Goal: Navigation & Orientation: Find specific page/section

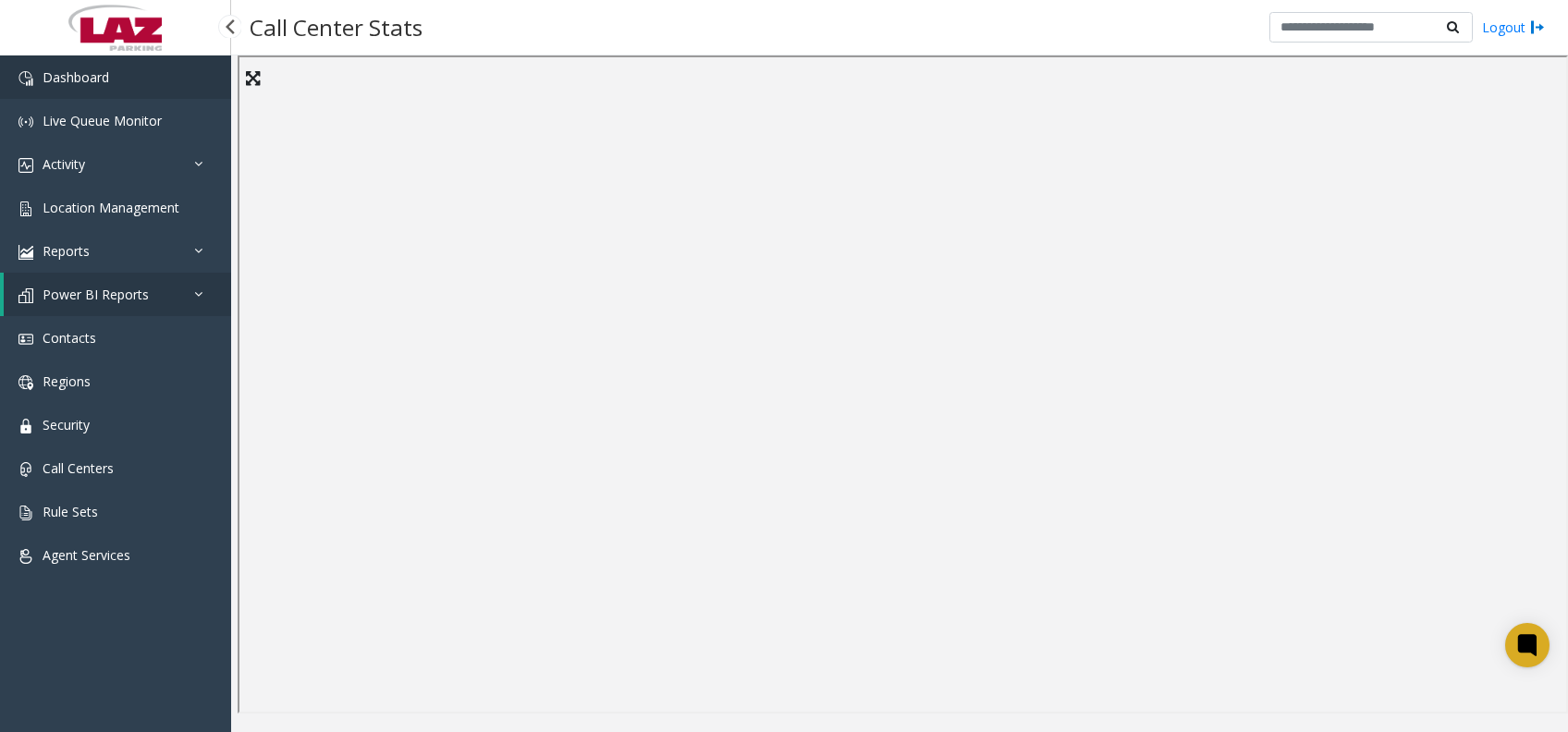
click at [97, 96] on link "Dashboard" at bounding box center [115, 77] width 231 height 43
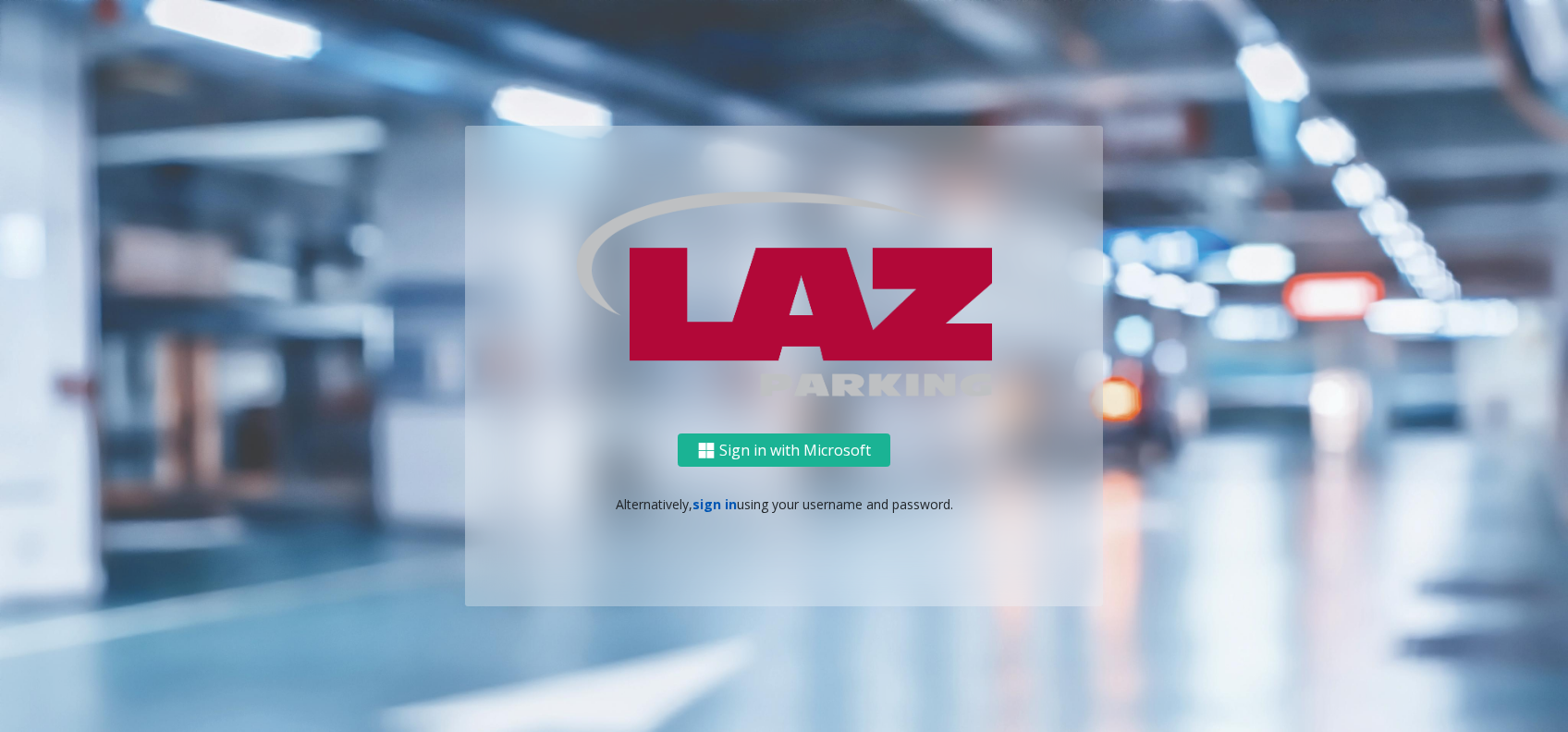
click at [700, 497] on link "sign in" at bounding box center [714, 504] width 44 height 18
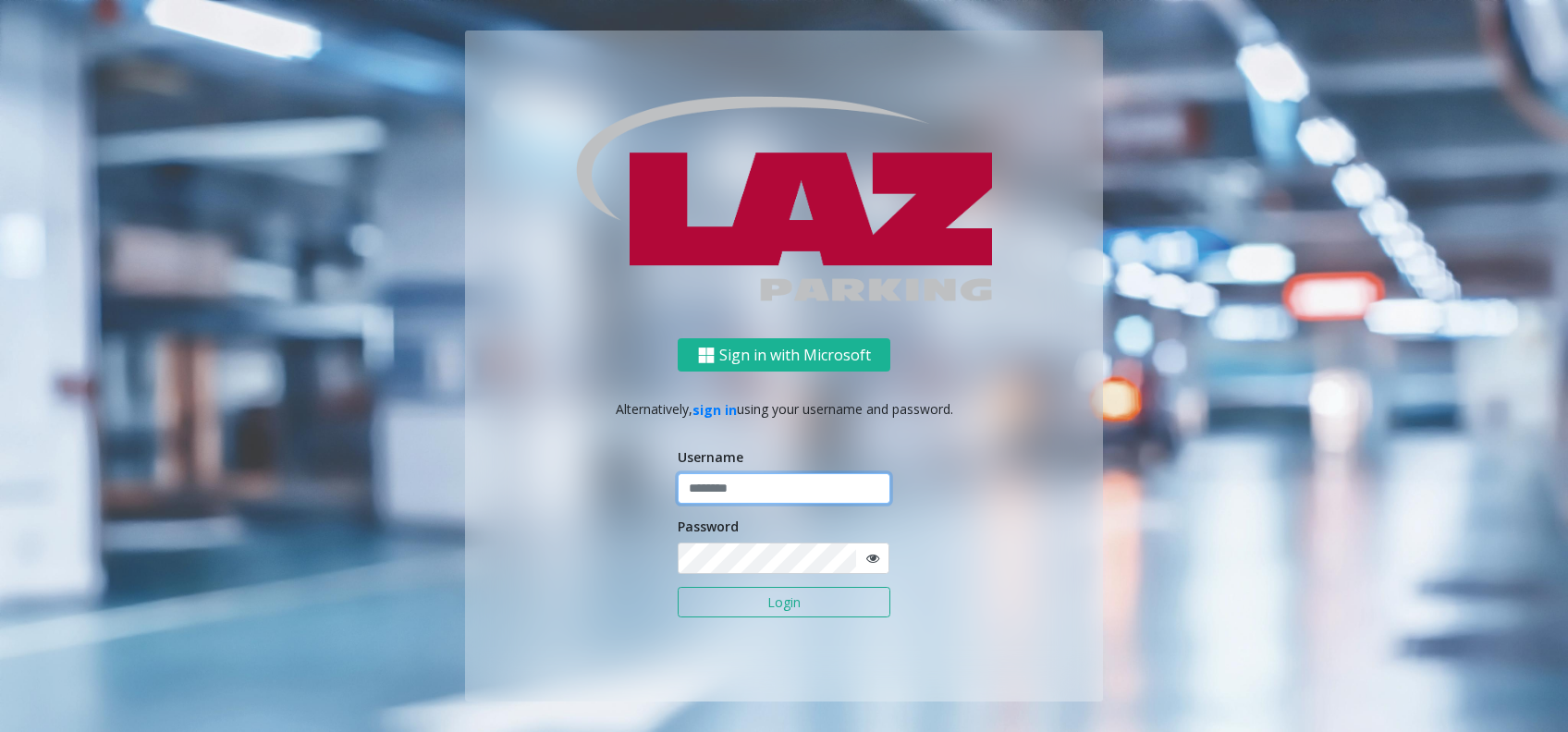
click at [789, 497] on input "text" at bounding box center [784, 488] width 213 height 31
type input "*******"
click at [678, 587] on button "Login" at bounding box center [784, 603] width 213 height 31
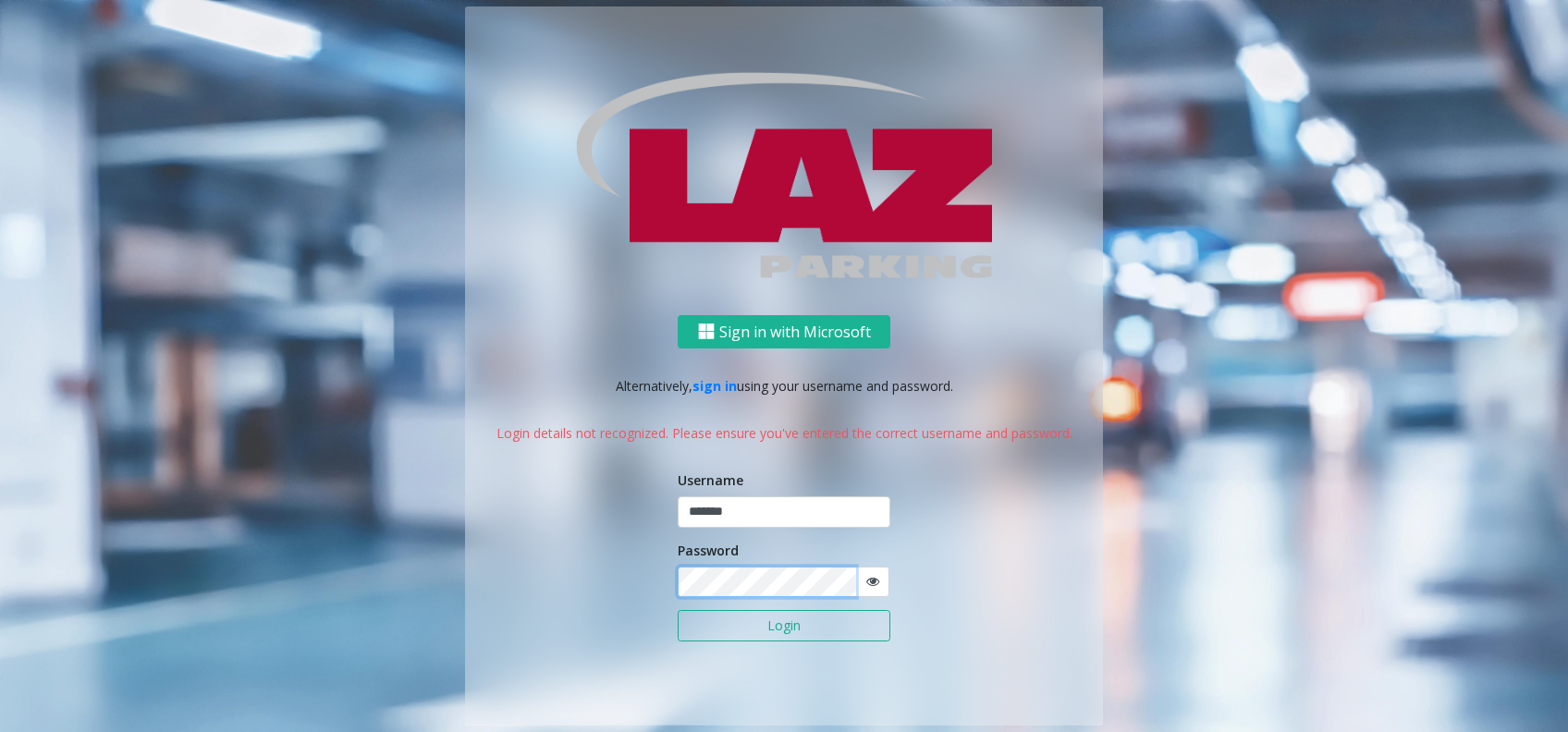
click at [678, 610] on button "Login" at bounding box center [784, 625] width 213 height 31
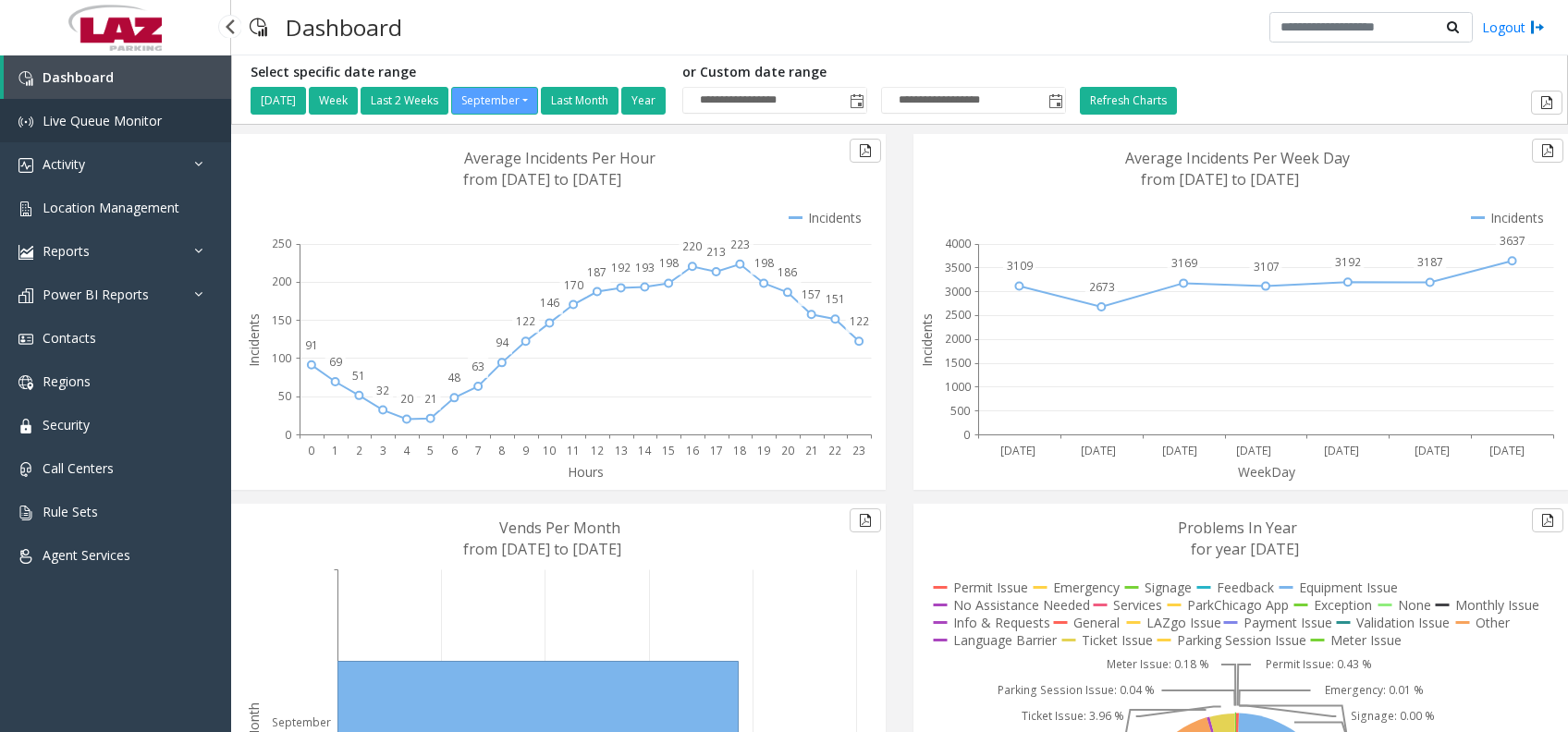
click at [139, 111] on span "Live Queue Monitor" at bounding box center [102, 120] width 119 height 18
